Goal: Information Seeking & Learning: Find specific fact

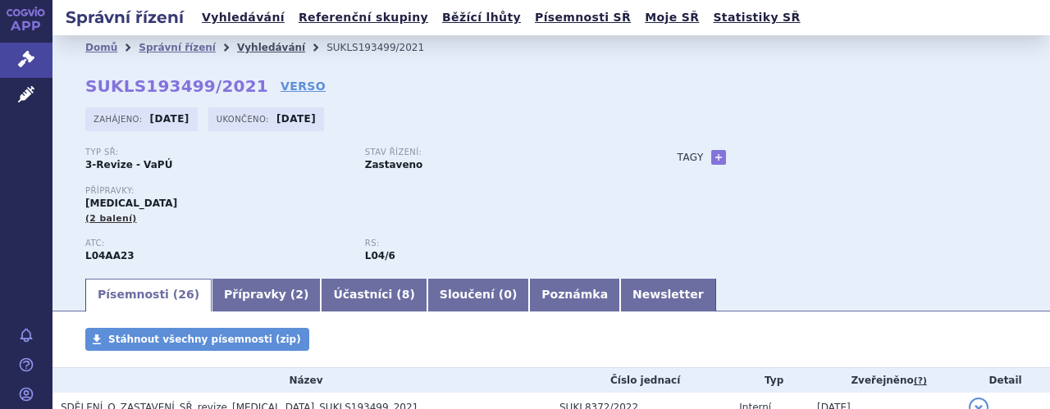
click at [237, 48] on link "Vyhledávání" at bounding box center [271, 47] width 68 height 11
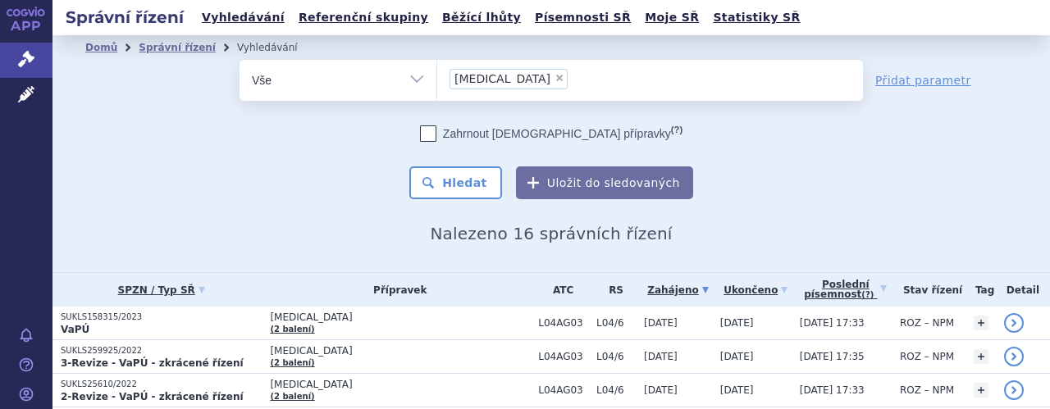
click at [522, 73] on ul "× Tysabri" at bounding box center [650, 78] width 426 height 36
click at [437, 73] on select "Tysabri" at bounding box center [436, 79] width 1 height 41
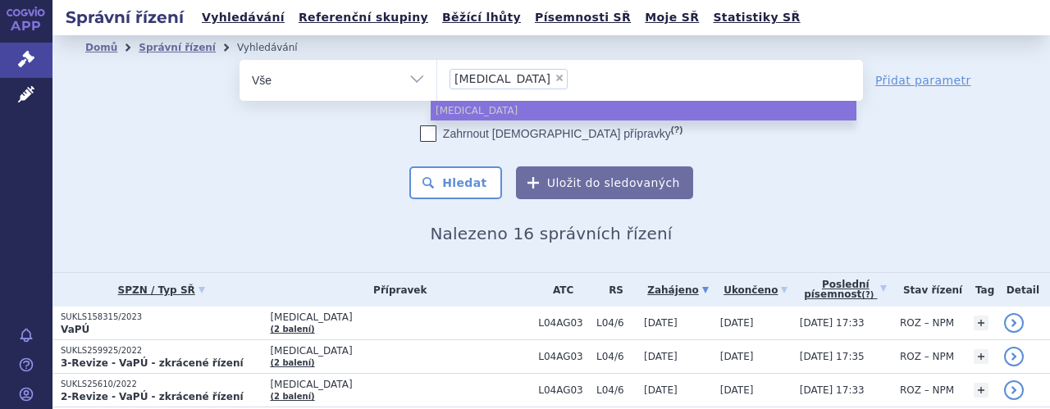
select select
type input "Tysabri"
type input "T"
type input "na"
type input "nata"
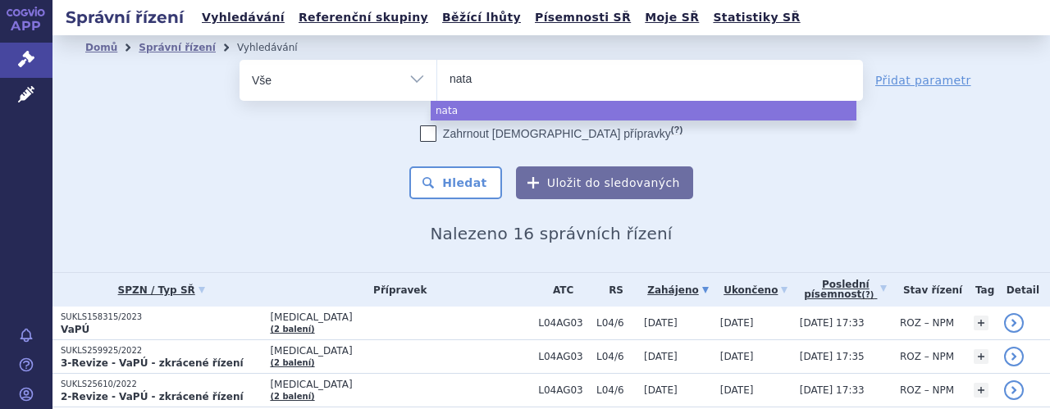
type input "natal"
type input "natali"
type input "nataliz"
type input "natalizu"
type input "natalizuma"
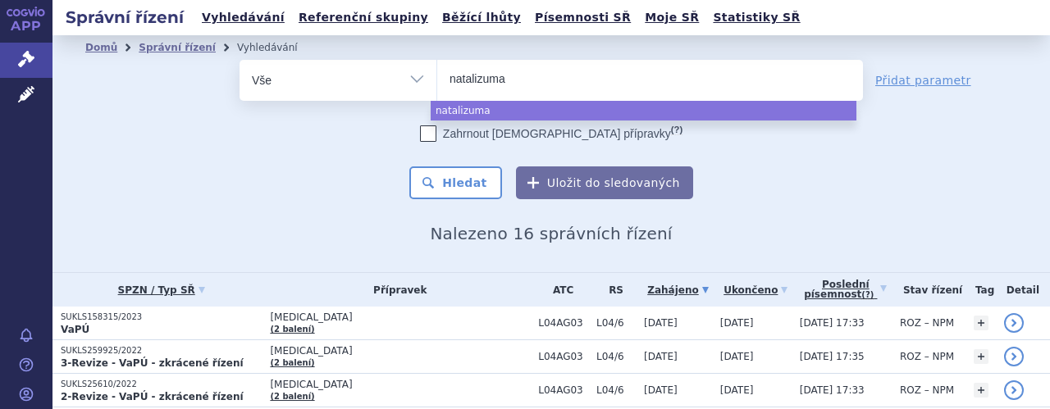
type input "natalizumab"
select select "natalizumab"
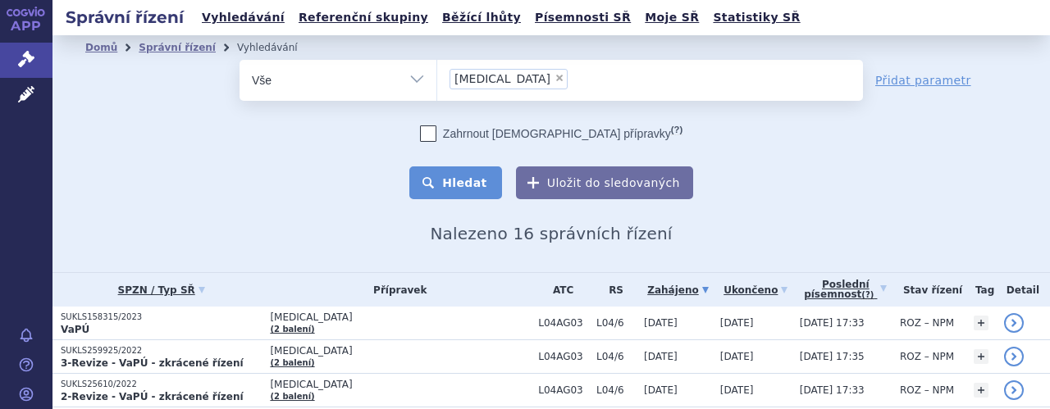
click at [456, 181] on button "Hledat" at bounding box center [455, 183] width 93 height 33
click at [555, 86] on ul "× natalizumab" at bounding box center [650, 78] width 426 height 36
click at [437, 86] on select "natalizumab" at bounding box center [436, 79] width 1 height 41
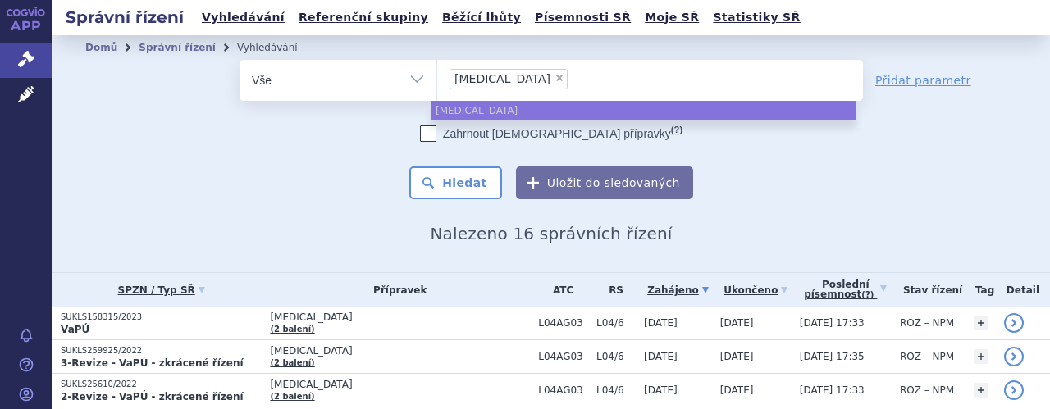
select select
type input "natalizumab"
type input "natal"
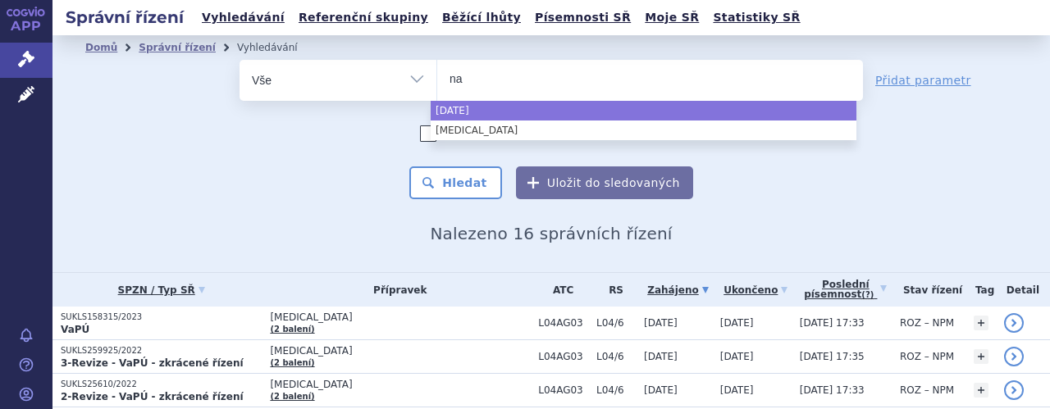
type input "n"
type input "ty"
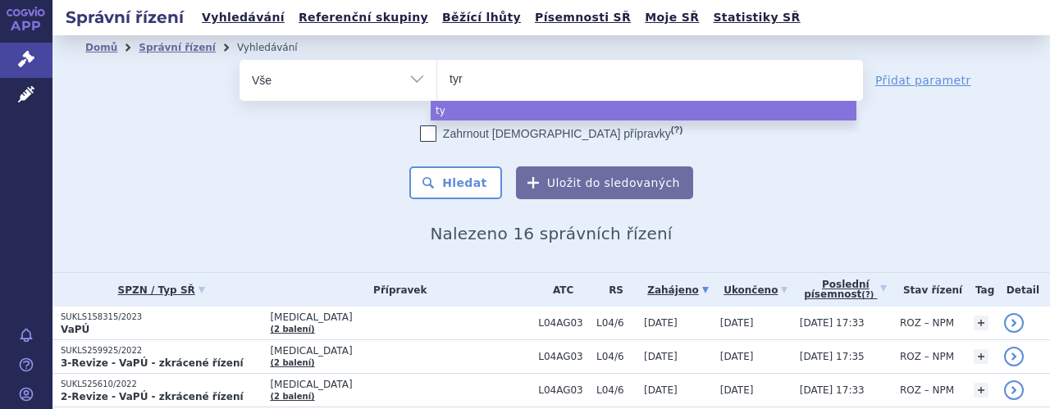
type input "tyru"
type input "tyruk"
type input "tyruko"
select select "tyruko"
click at [449, 185] on button "Hledat" at bounding box center [455, 183] width 93 height 33
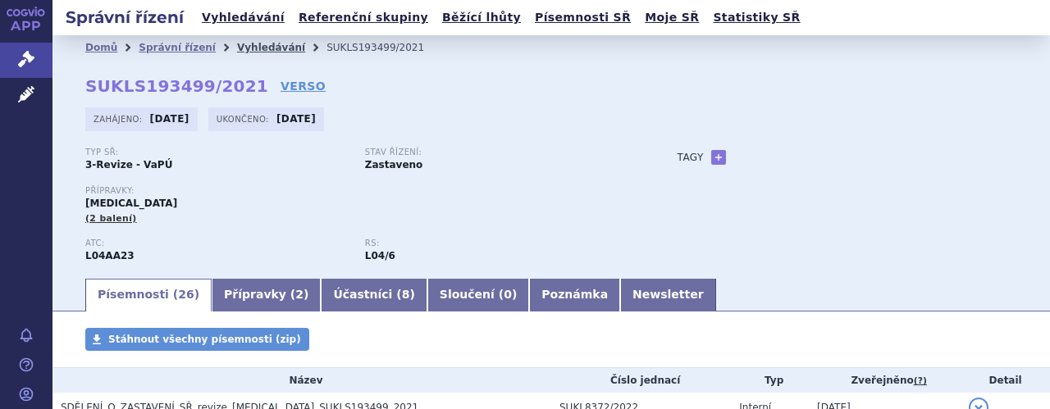
click at [251, 43] on link "Vyhledávání" at bounding box center [271, 47] width 68 height 11
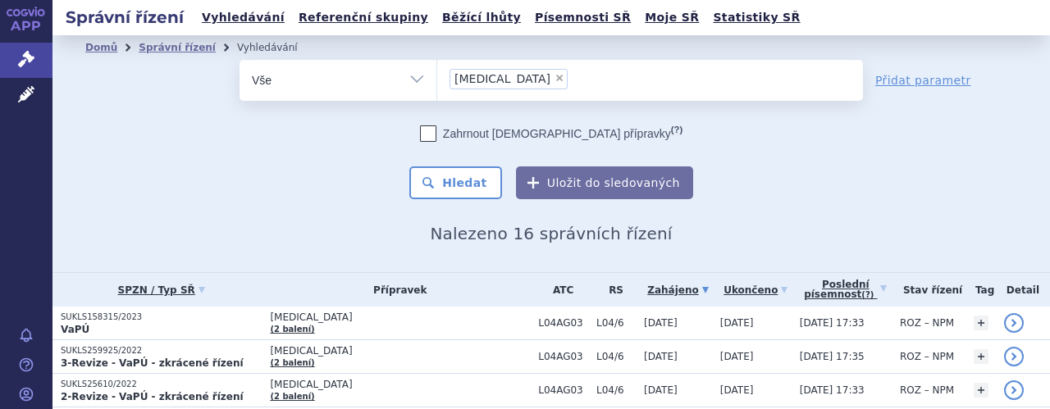
click at [559, 82] on ul "× Tysabri" at bounding box center [650, 78] width 426 height 36
click at [437, 82] on select "Tysabri" at bounding box center [436, 79] width 1 height 41
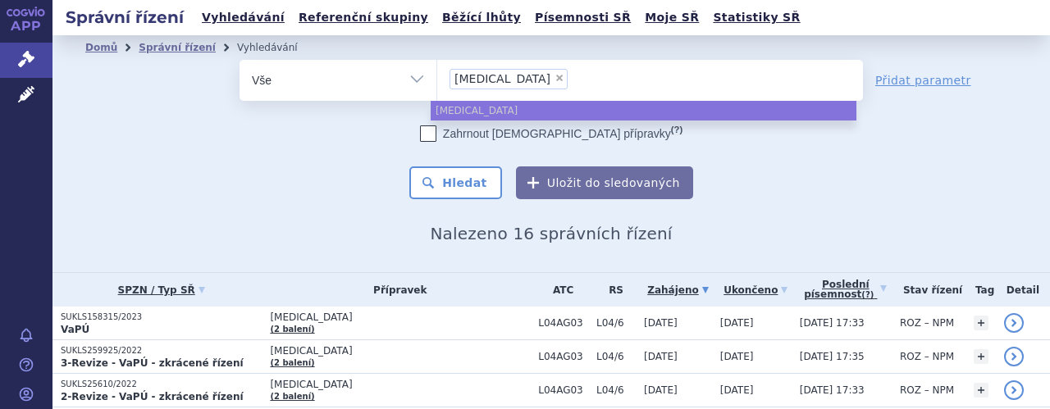
select select
type input "Tysabri"
type input "T"
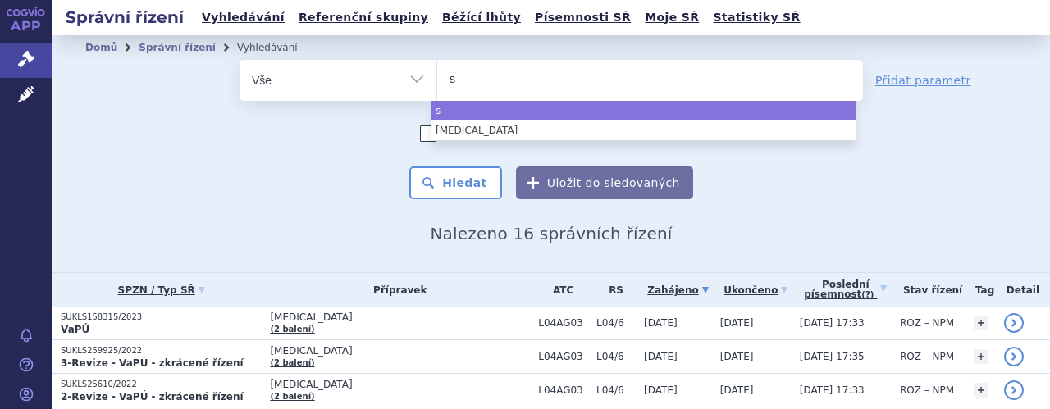
type input "sk"
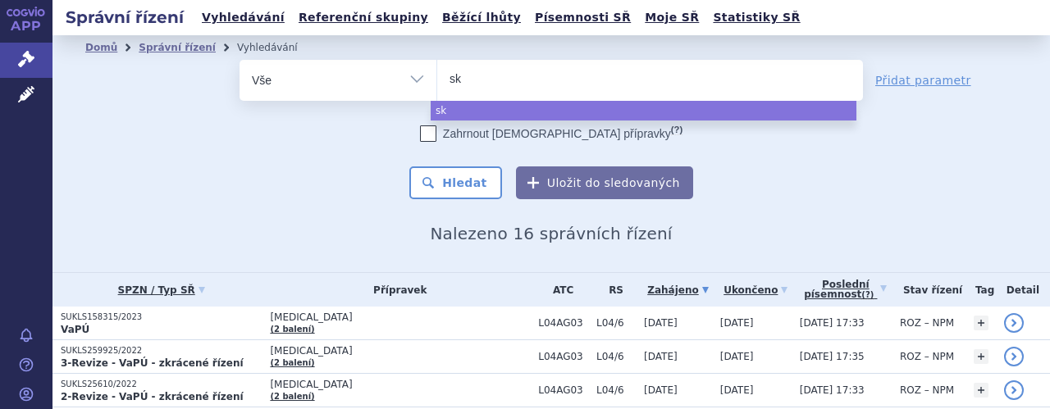
type input "sky"
type input "skyc"
type input "skycl"
type input "skycla"
type input "skyclar"
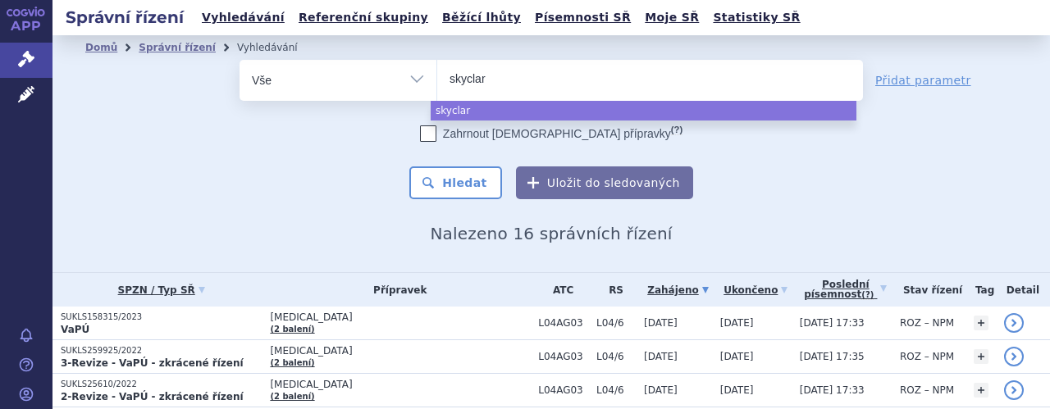
type input "skyclary"
type input "skyclarys"
select select "skyclarys"
click at [463, 186] on button "Hledat" at bounding box center [455, 183] width 93 height 33
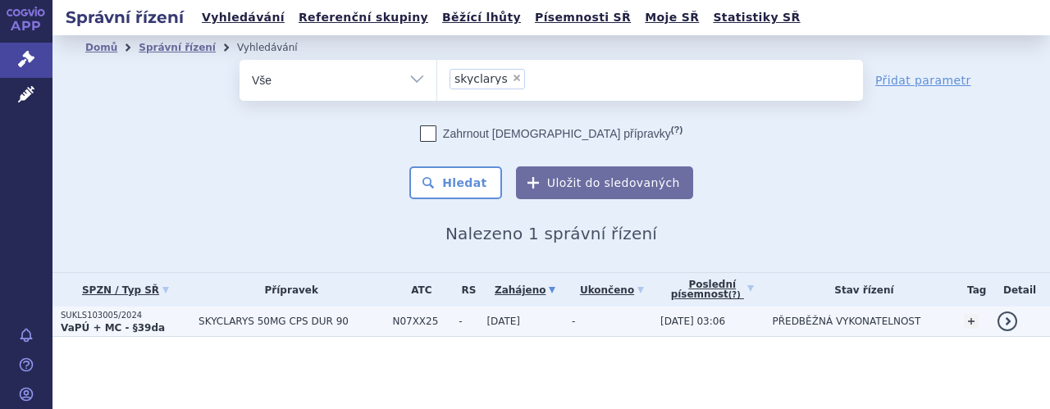
click at [360, 320] on span "SKYCLARYS 50MG CPS DUR 90" at bounding box center [290, 321] width 185 height 11
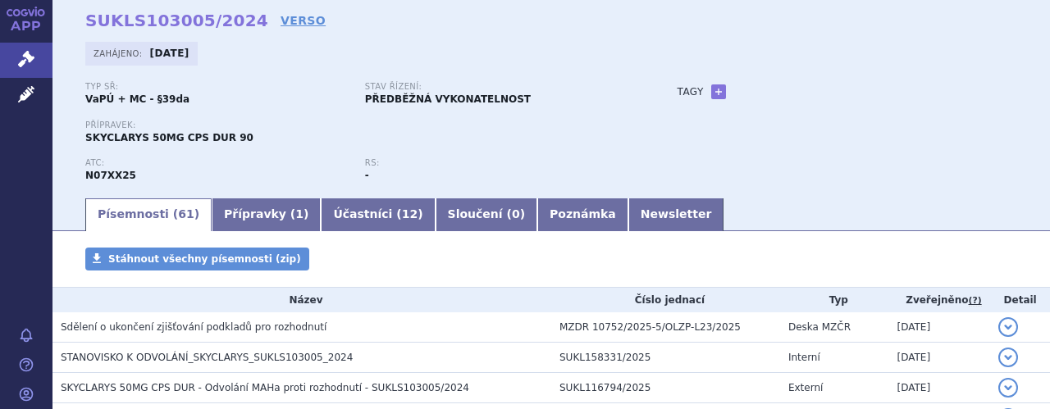
scroll to position [33, 0]
